Goal: Information Seeking & Learning: Learn about a topic

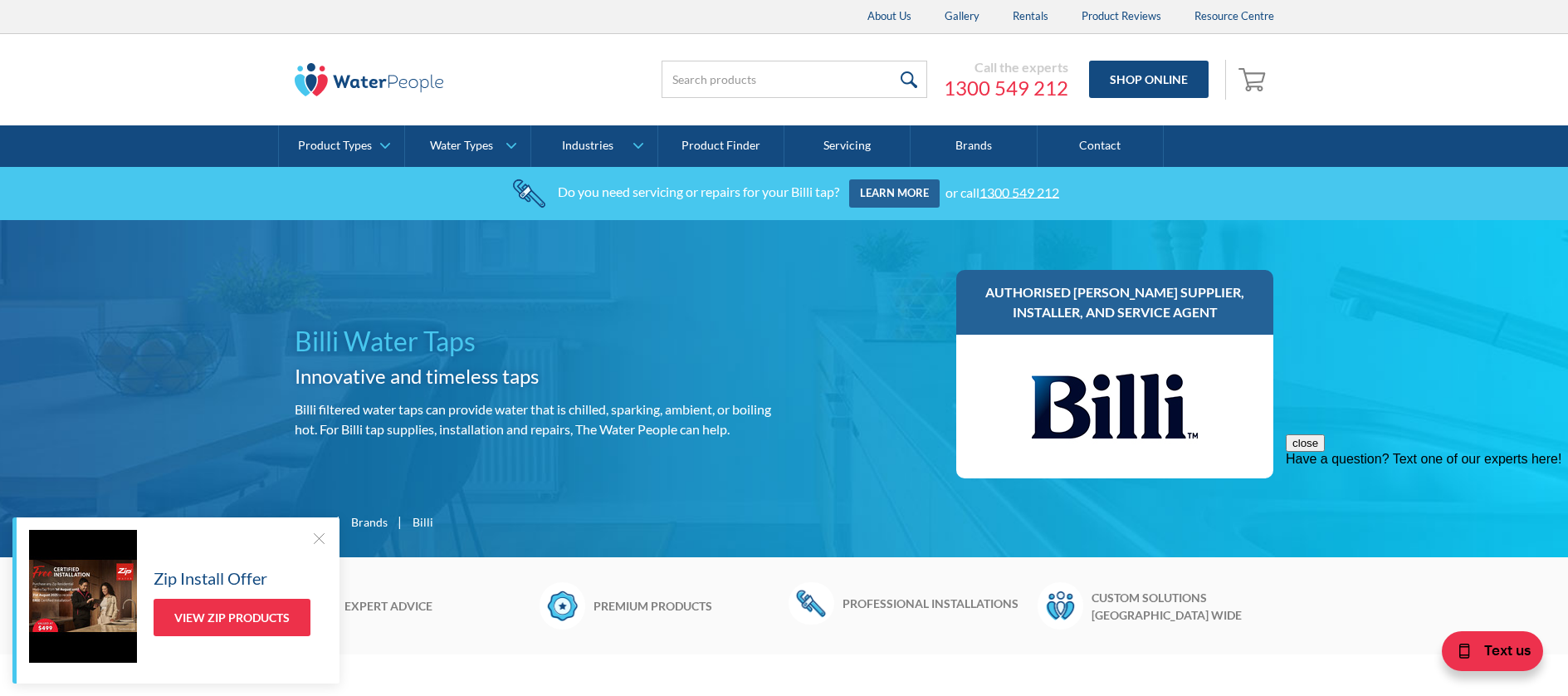
click at [319, 535] on div at bounding box center [319, 538] width 17 height 17
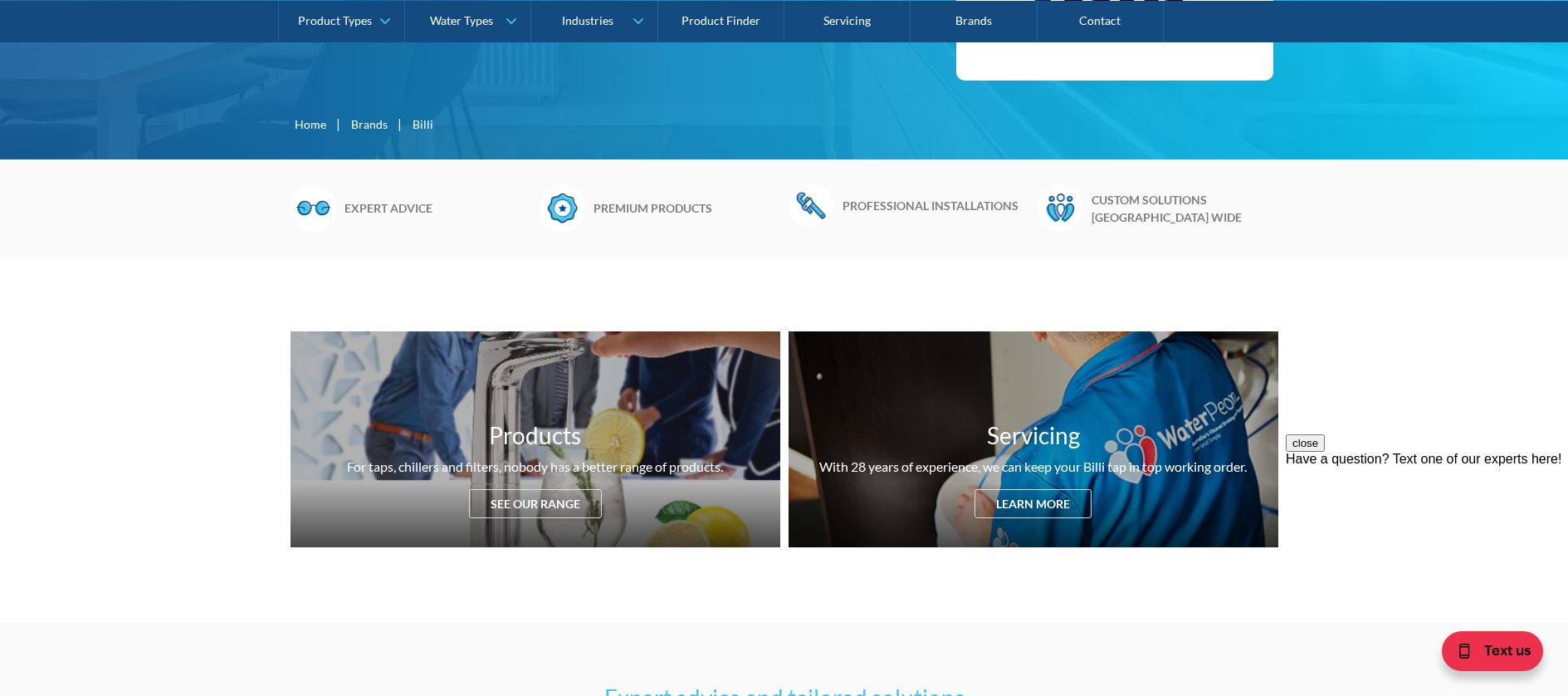
scroll to position [461, 0]
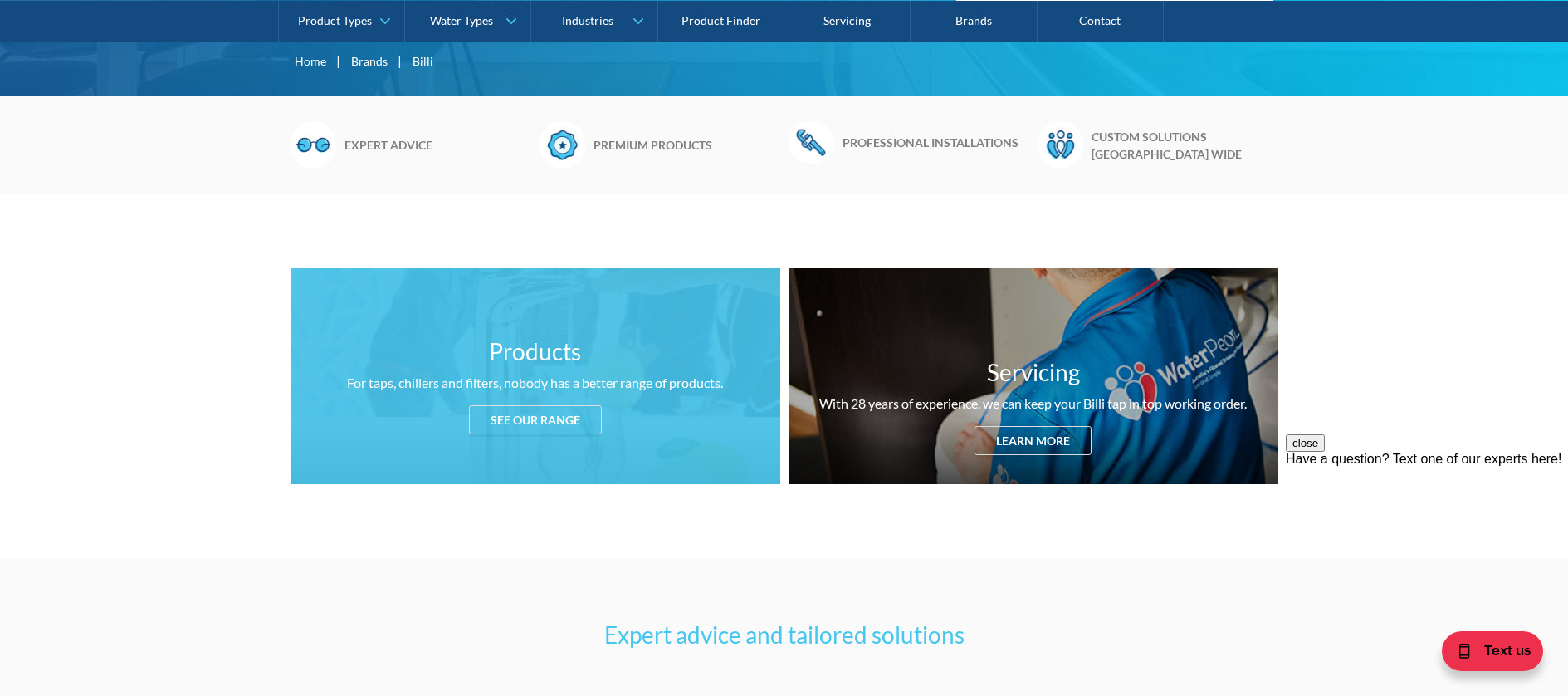
click at [533, 418] on div "See our range" at bounding box center [536, 419] width 133 height 29
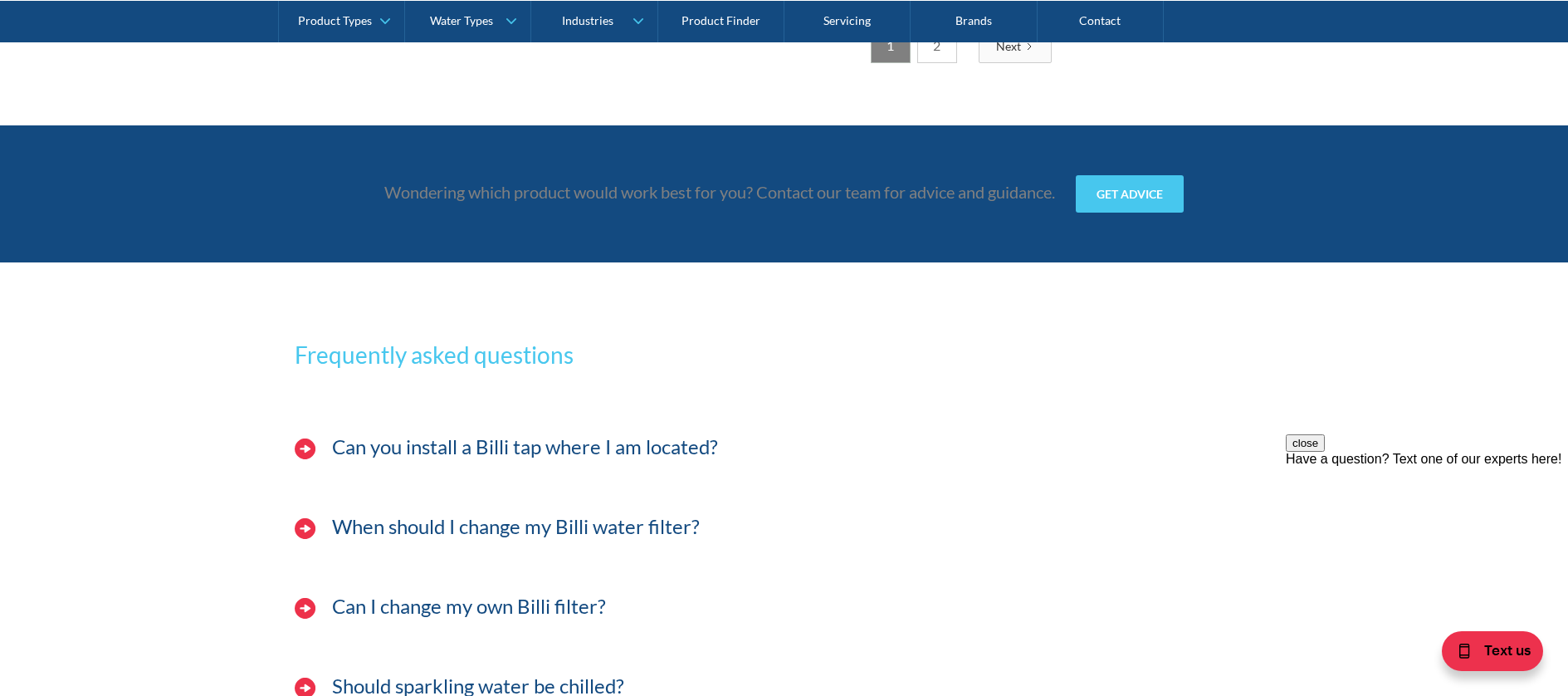
scroll to position [4228, 0]
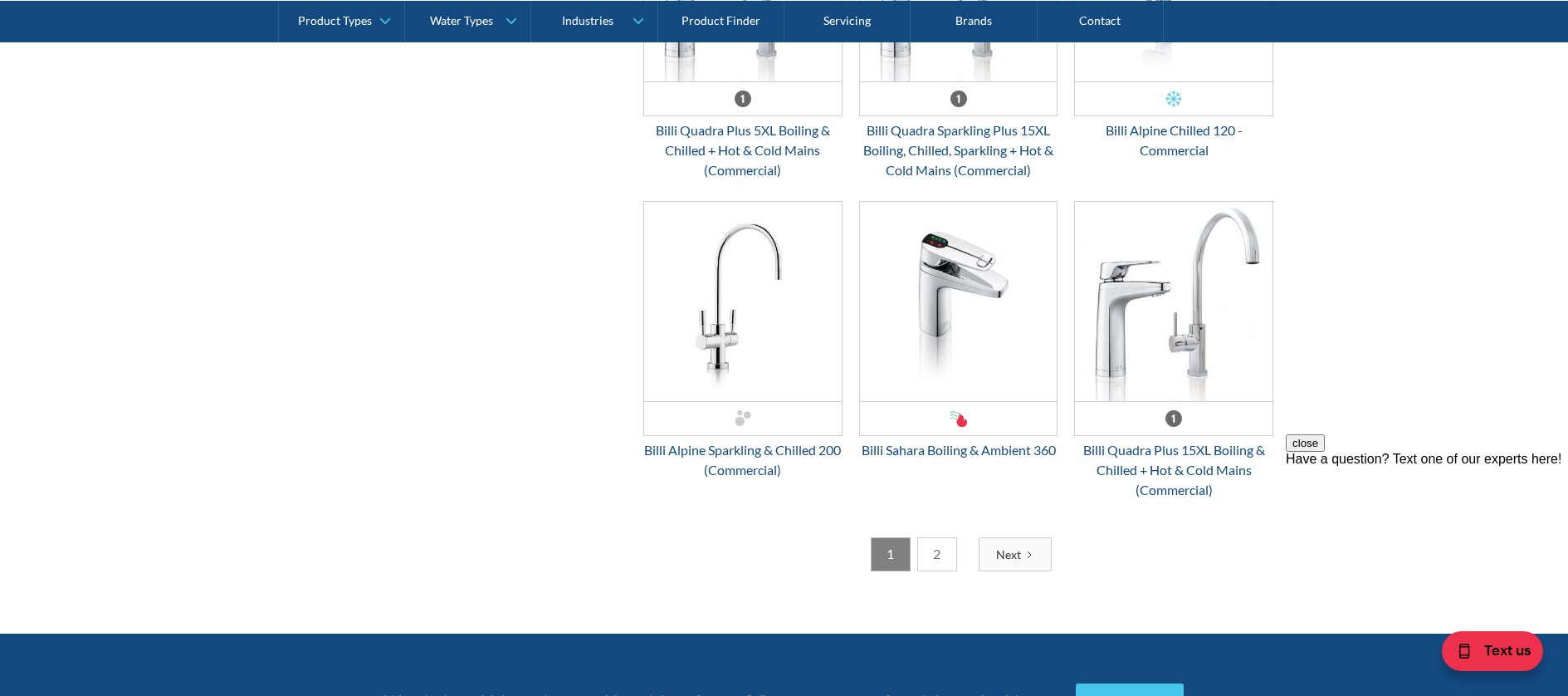
click at [942, 553] on link "2" at bounding box center [936, 553] width 40 height 34
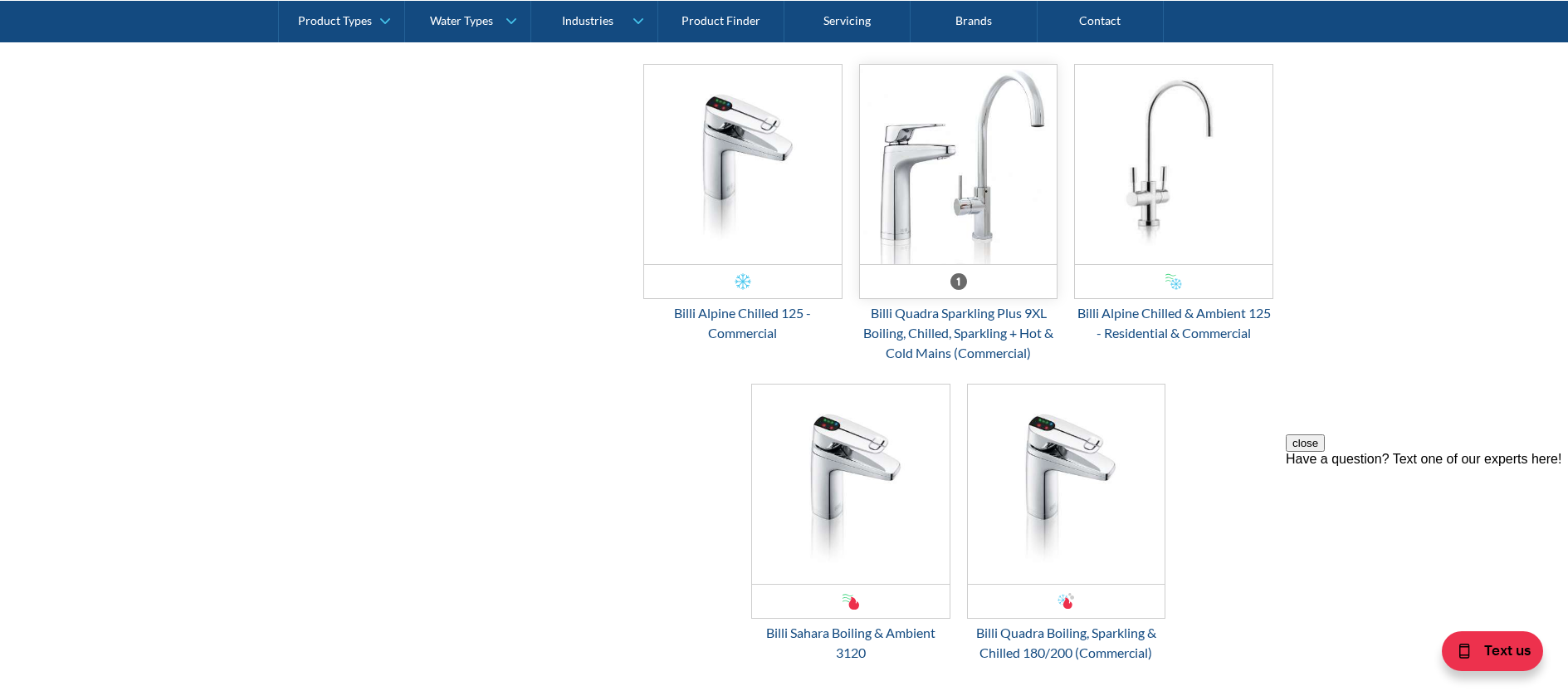
scroll to position [2942, 0]
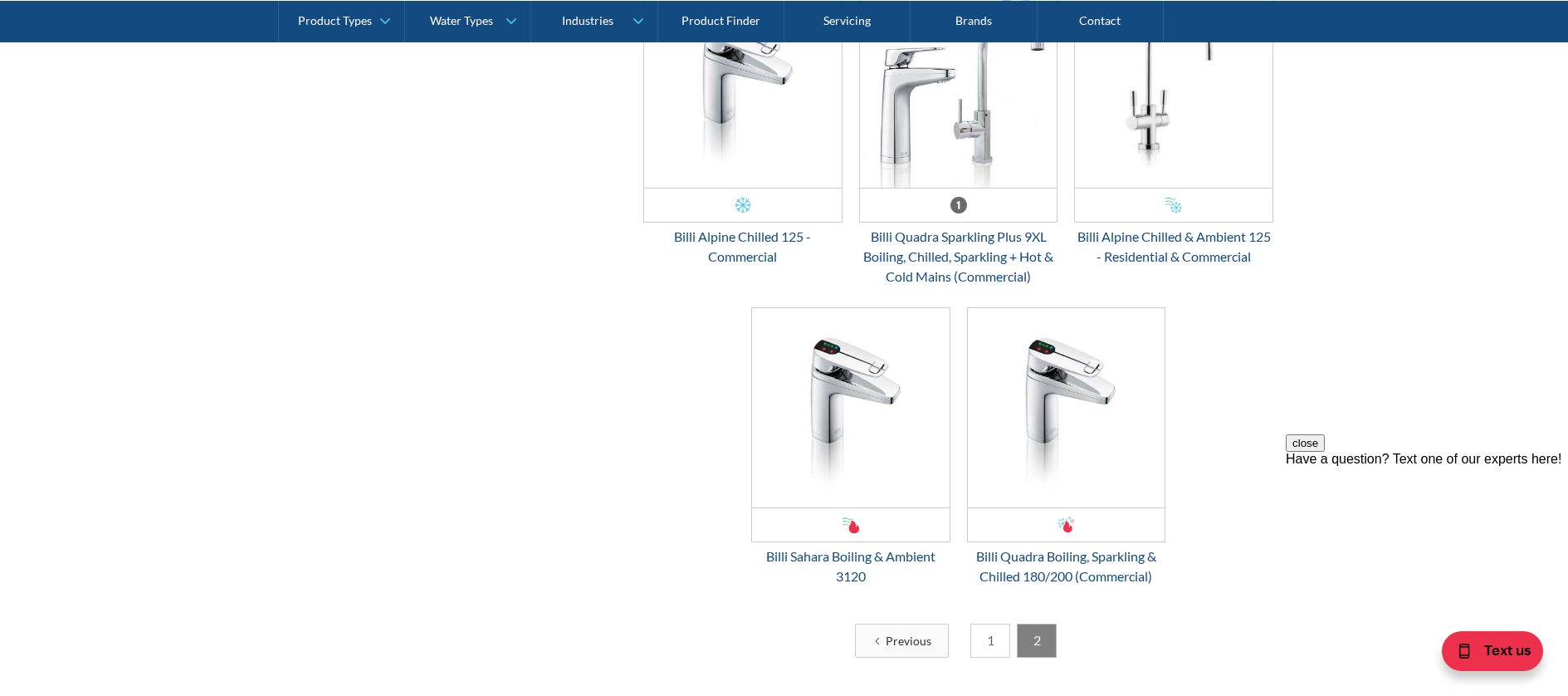
click at [988, 640] on link "1" at bounding box center [990, 640] width 40 height 34
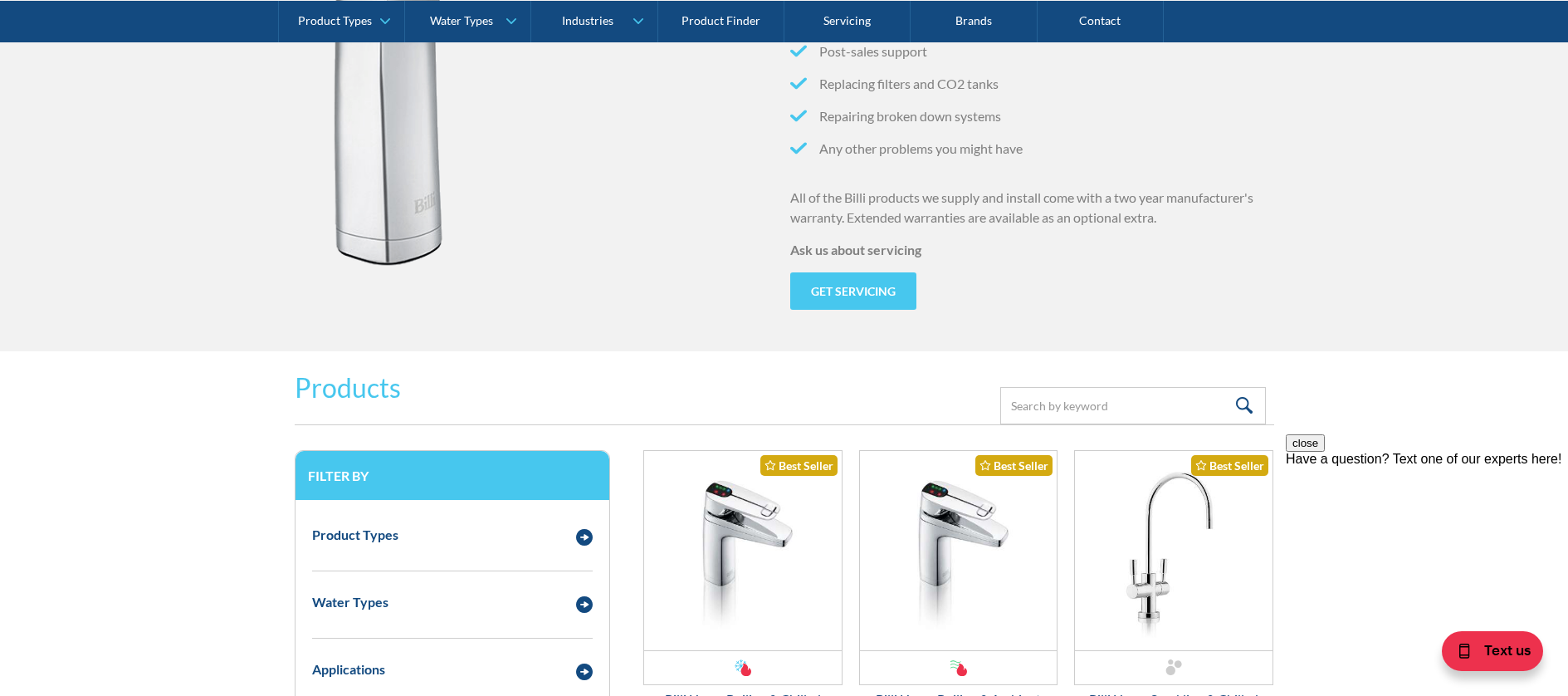
scroll to position [1983, 0]
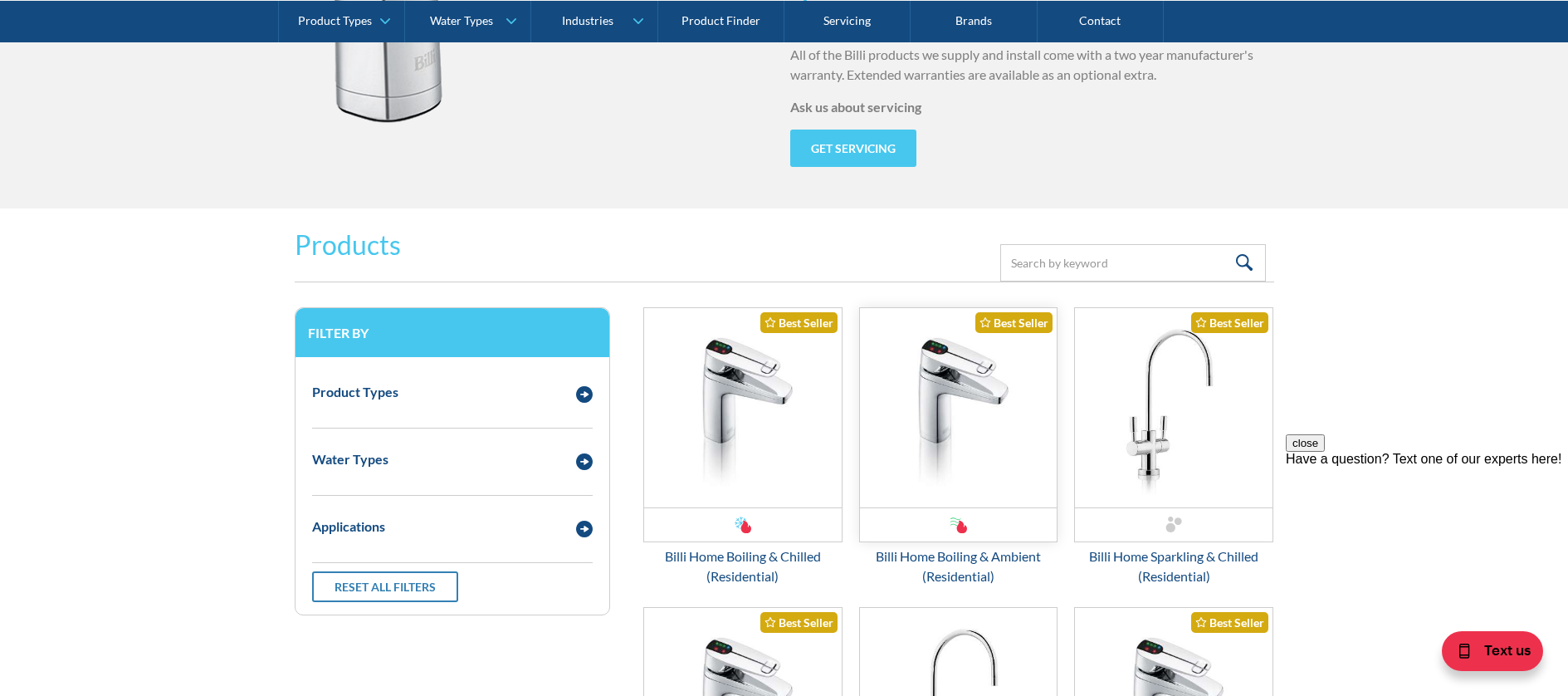
click at [953, 416] on img "Email Form 3" at bounding box center [958, 407] width 198 height 199
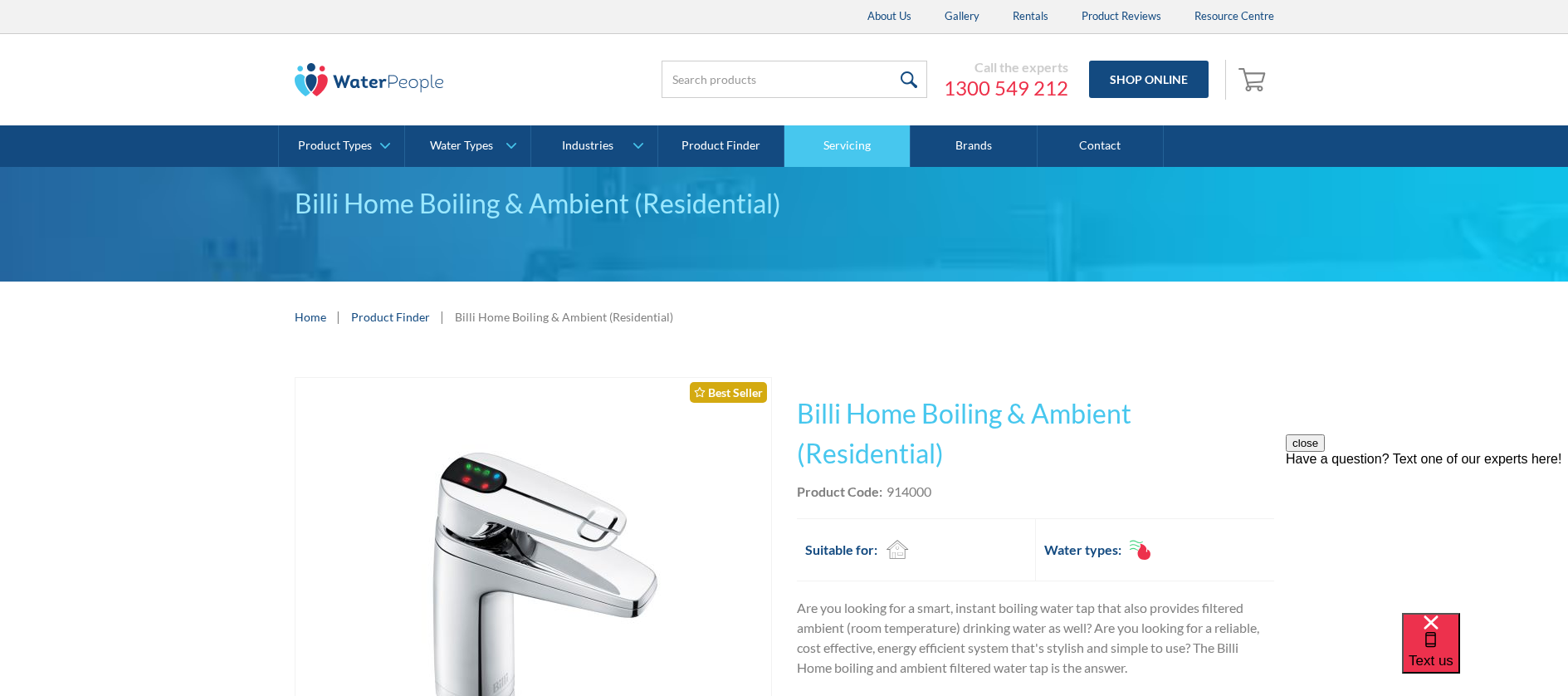
click at [857, 137] on link "Servicing" at bounding box center [847, 145] width 126 height 42
